Goal: Find specific page/section: Find specific page/section

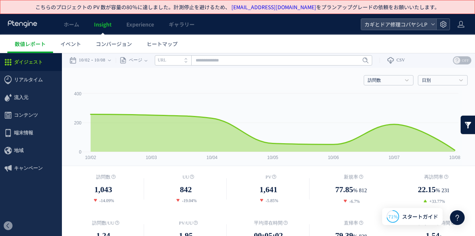
click at [444, 27] on icon at bounding box center [443, 24] width 7 height 7
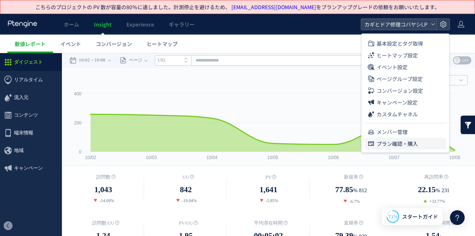
click at [400, 147] on span "プラン確認・購入" at bounding box center [397, 144] width 41 height 12
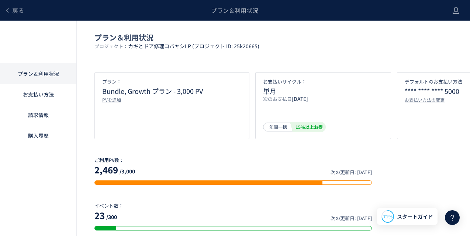
click at [23, 19] on div "戻る" at bounding box center [14, 10] width 20 height 21
click at [23, 15] on div "戻る" at bounding box center [14, 10] width 20 height 21
click at [16, 10] on span "戻る" at bounding box center [18, 10] width 12 height 9
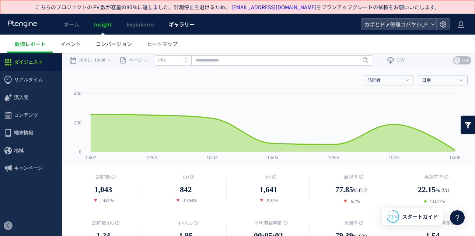
click at [190, 27] on span "ギャラリー" at bounding box center [182, 24] width 26 height 7
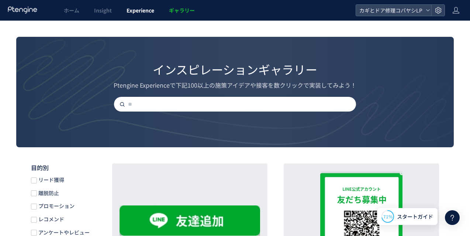
click at [133, 10] on span "Experience" at bounding box center [140, 10] width 28 height 7
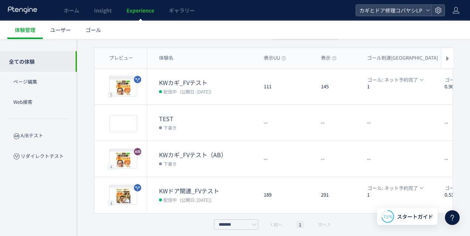
scroll to position [70, 0]
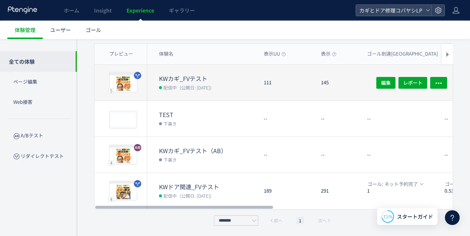
click at [304, 94] on div "111" at bounding box center [286, 83] width 57 height 36
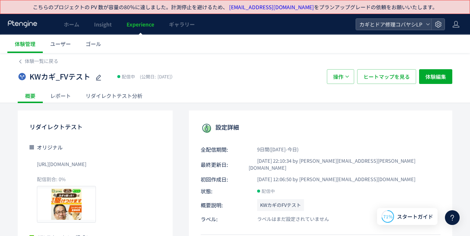
click at [115, 94] on div "リダイレクトテスト分析" at bounding box center [114, 95] width 72 height 15
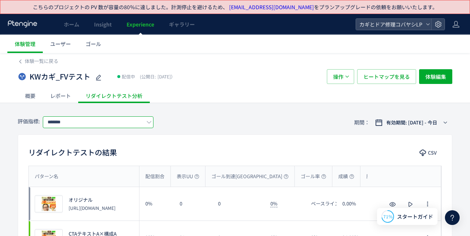
click at [80, 122] on input "*******" at bounding box center [98, 122] width 111 height 12
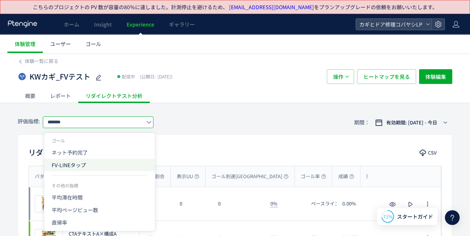
click at [87, 164] on span "FV-LINEタップ" at bounding box center [100, 165] width 96 height 13
type input "**********"
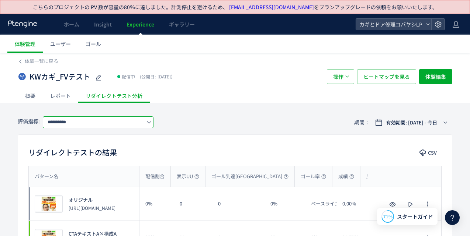
click at [272, 80] on div "KWカギ_FVテスト 配信中 (公開日: [DATE]）" at bounding box center [169, 76] width 302 height 15
